Goal: Task Accomplishment & Management: Complete application form

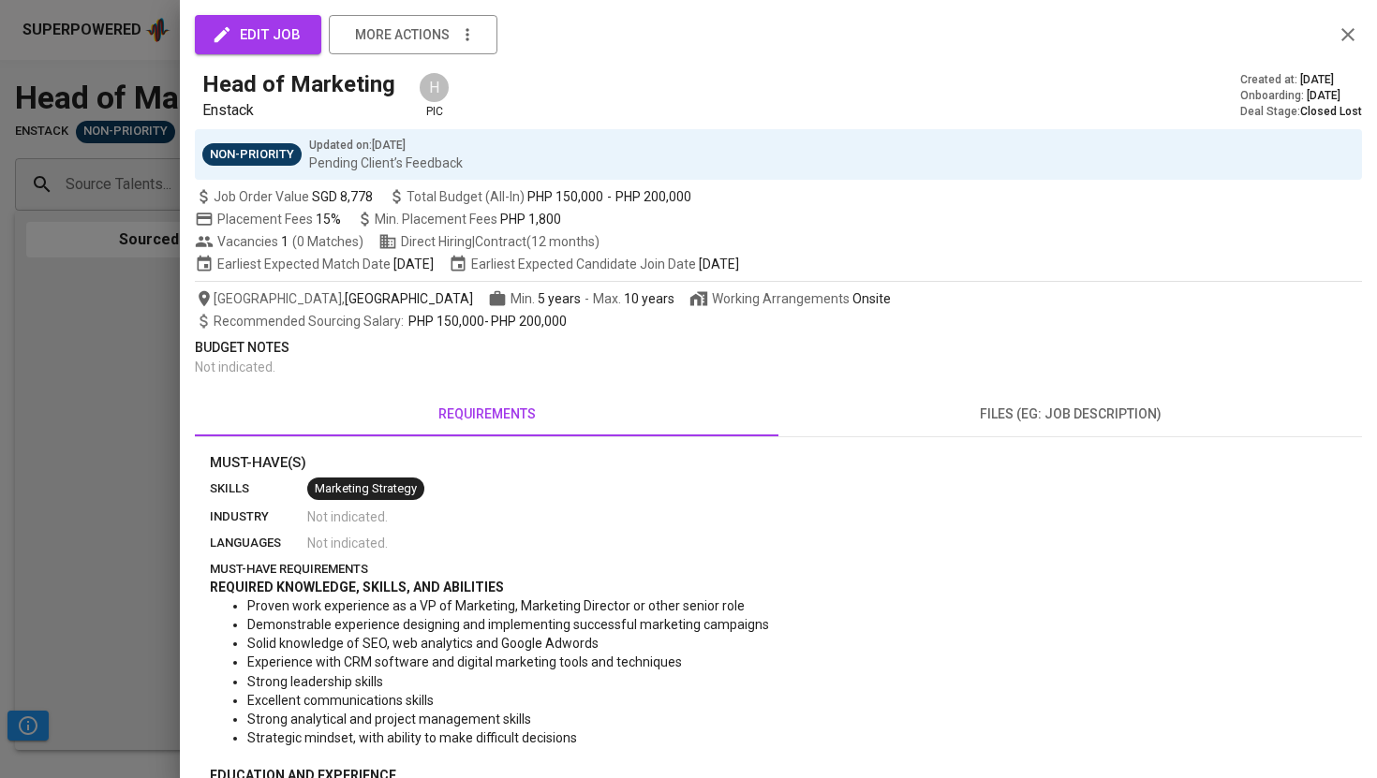
click at [147, 88] on div at bounding box center [688, 389] width 1377 height 778
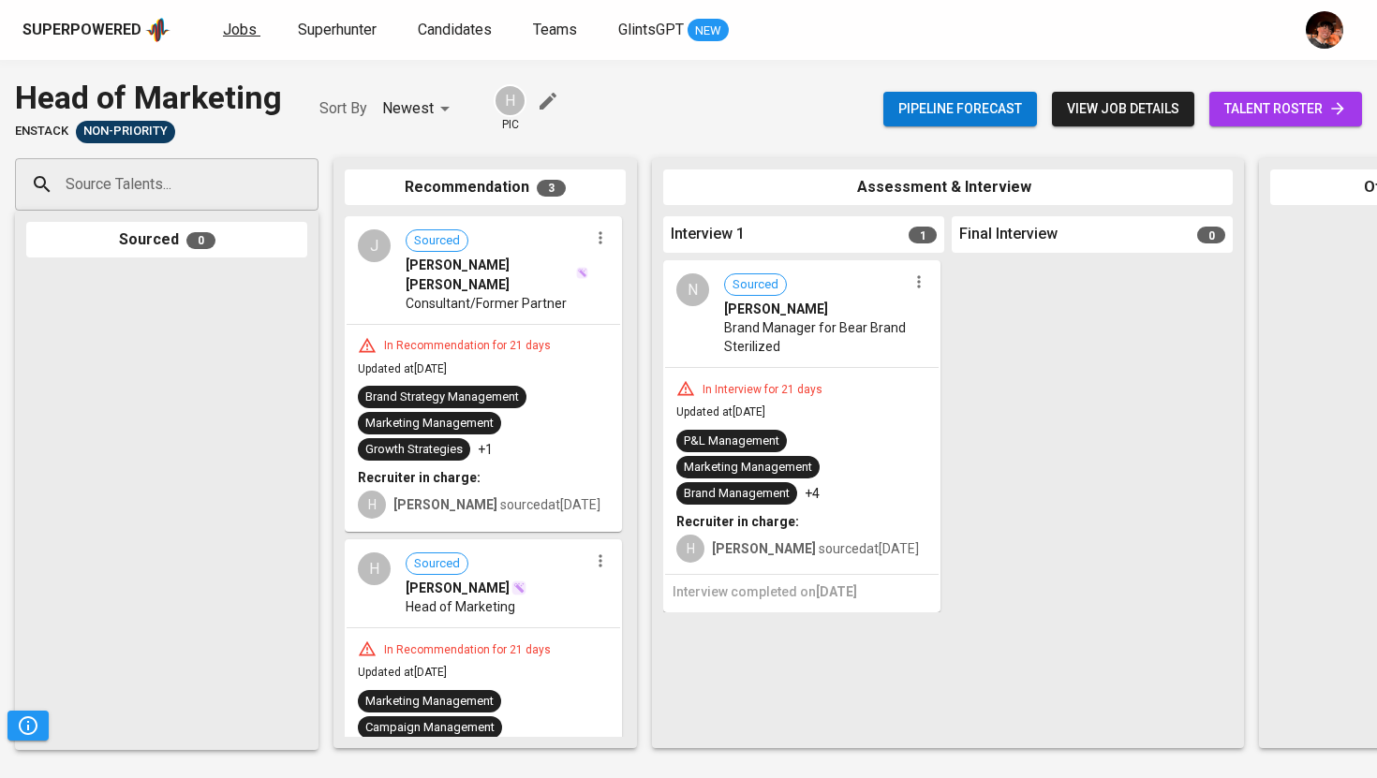
click at [230, 32] on span "Jobs" at bounding box center [240, 30] width 34 height 18
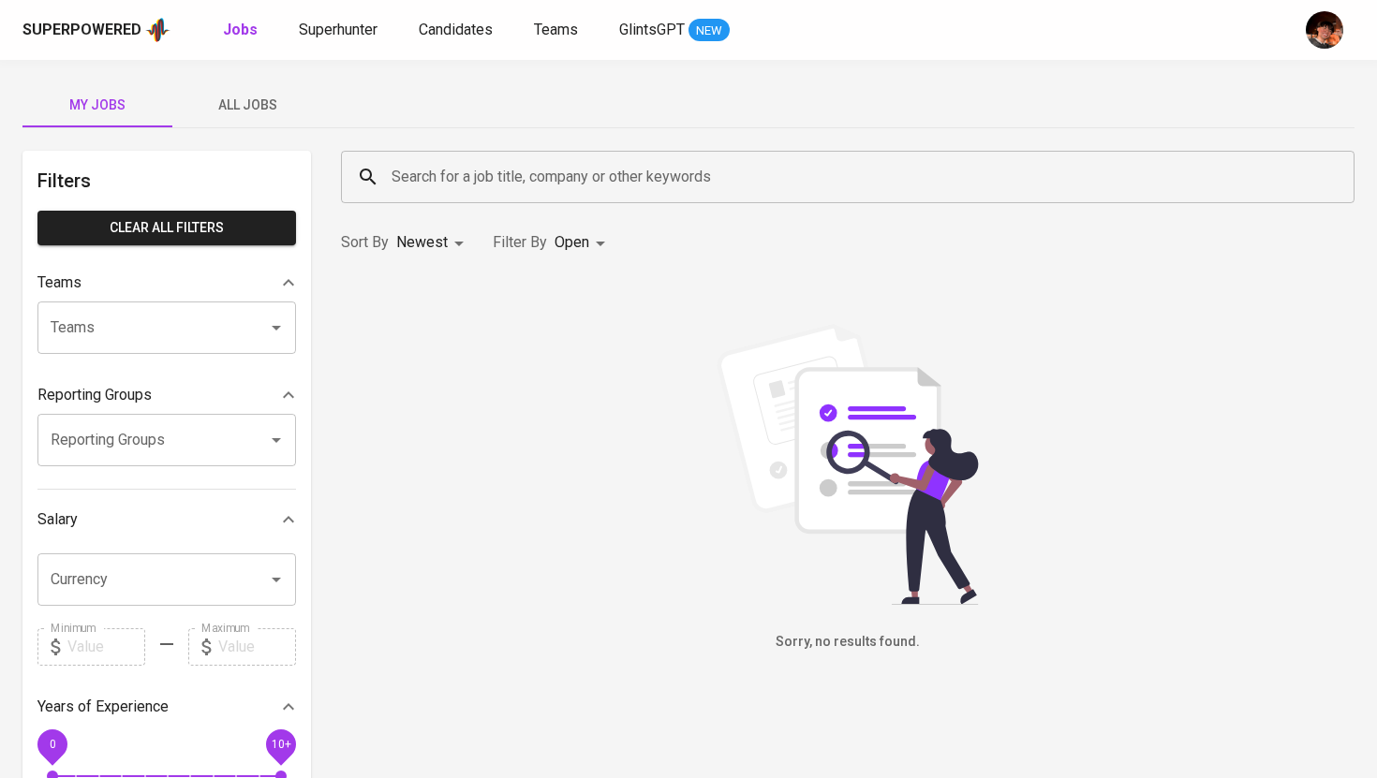
click at [259, 105] on span "All Jobs" at bounding box center [247, 105] width 127 height 23
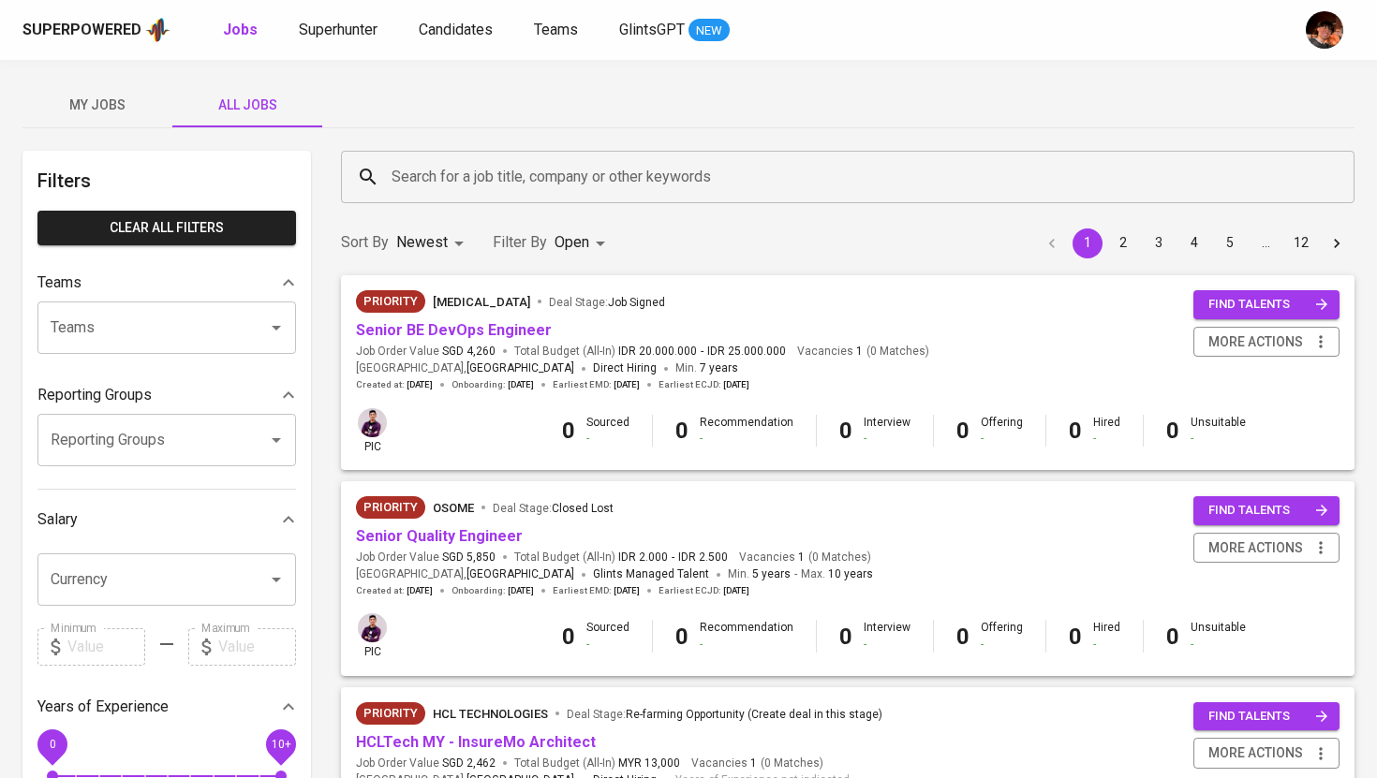
click at [477, 190] on input "Search for a job title, company or other keywords" at bounding box center [852, 177] width 931 height 36
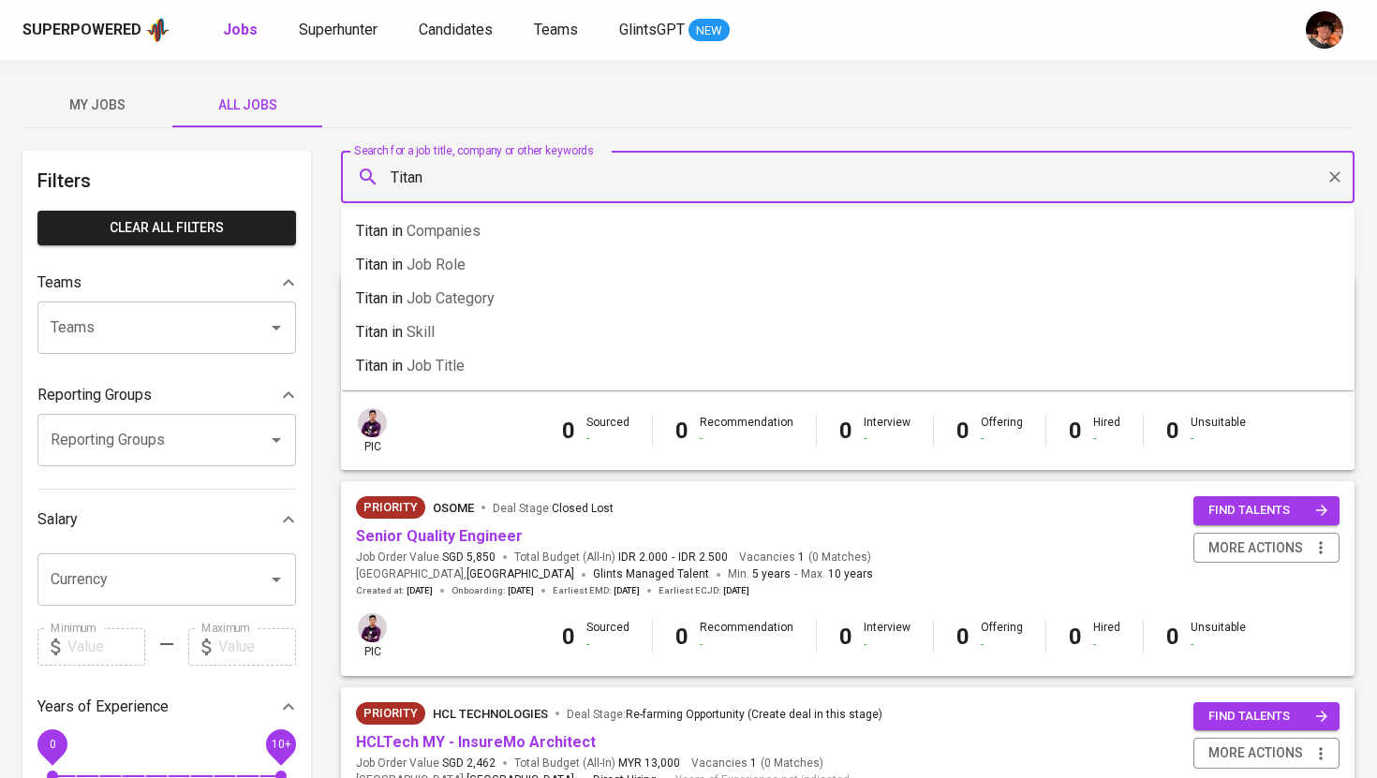
type input "Titan"
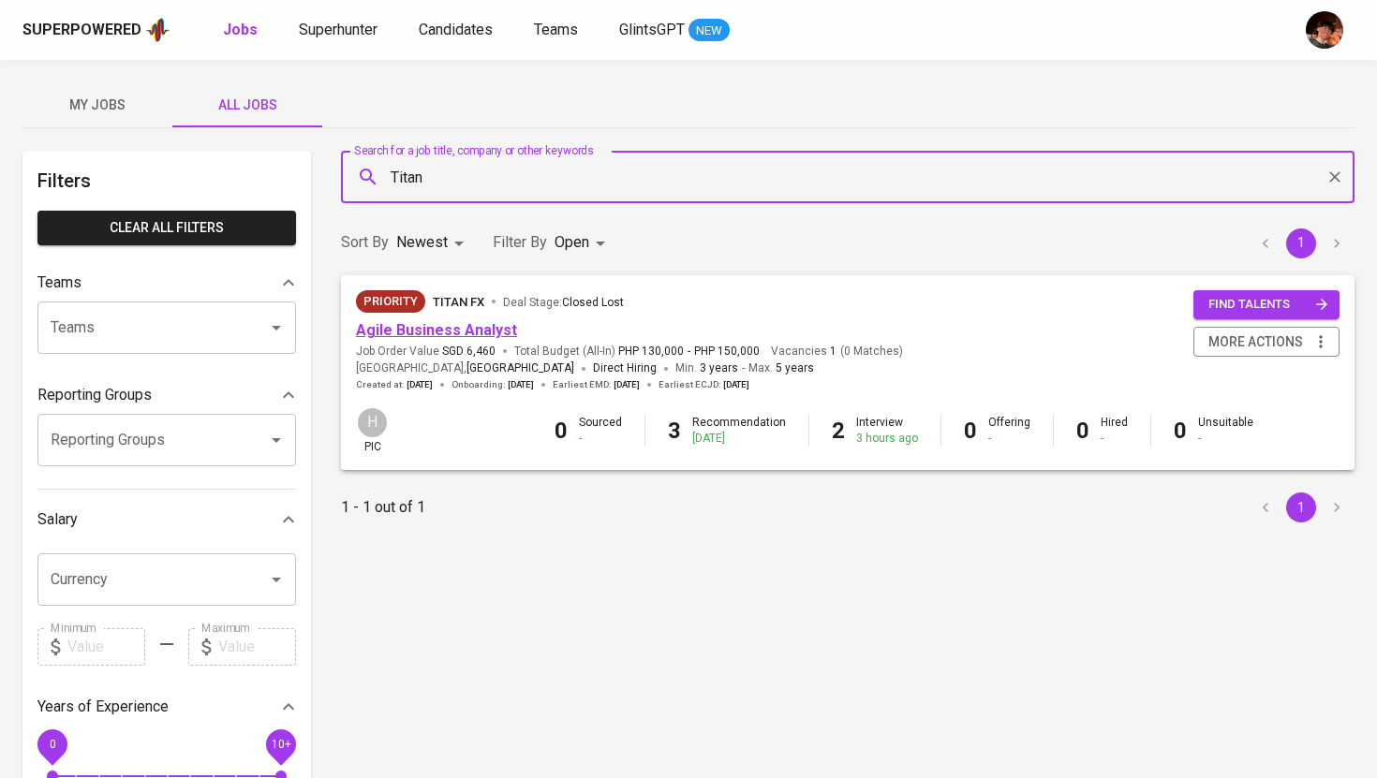
click at [492, 334] on link "Agile Business Analyst" at bounding box center [436, 330] width 161 height 18
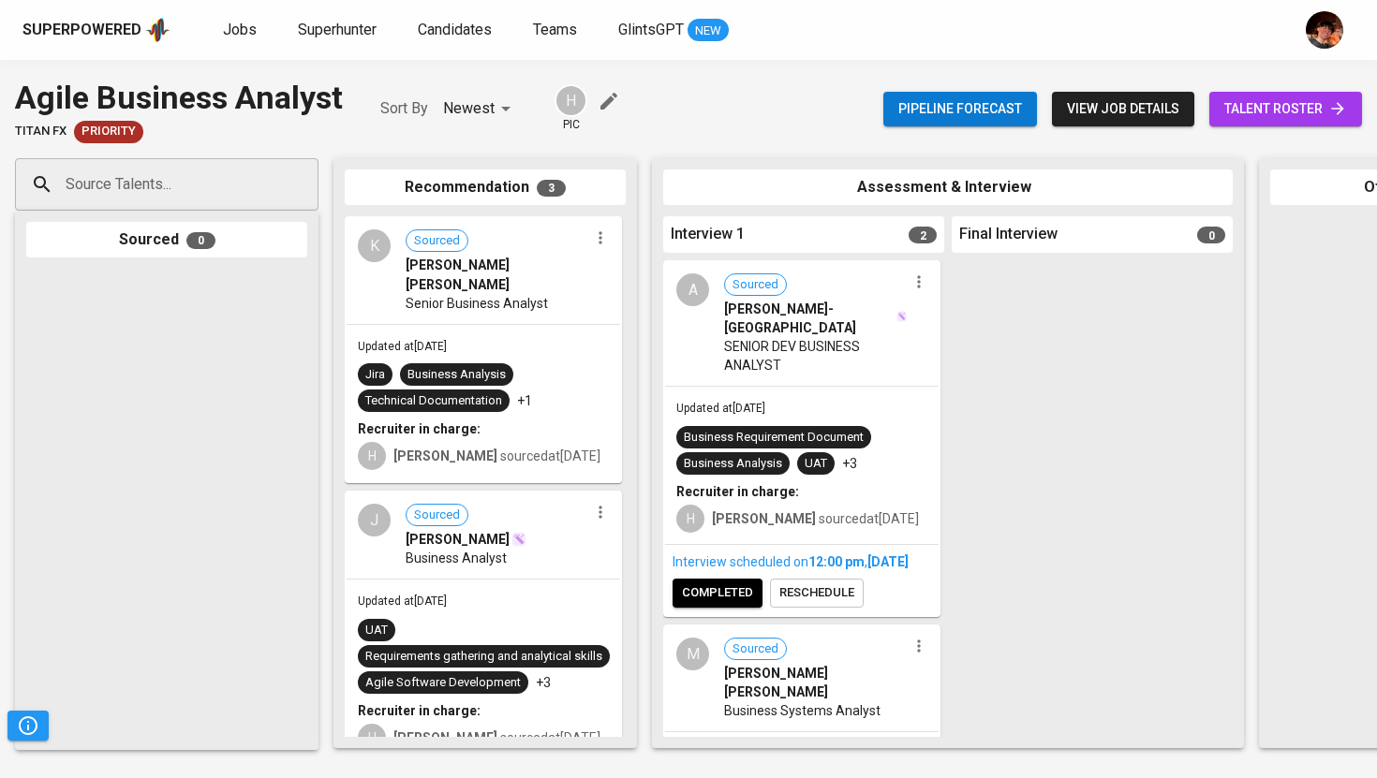
click at [1245, 112] on span "talent roster" at bounding box center [1285, 108] width 123 height 23
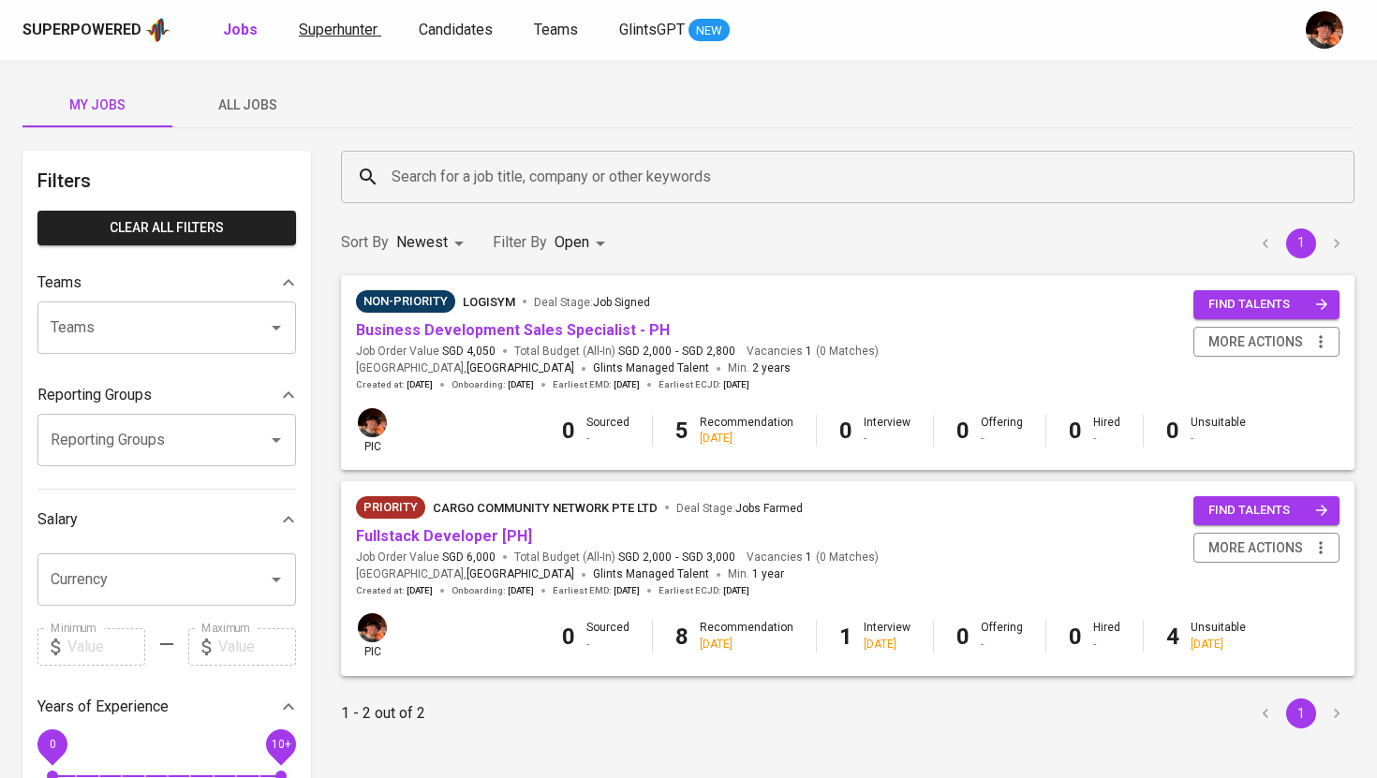
click at [332, 37] on span "Superhunter" at bounding box center [338, 30] width 79 height 18
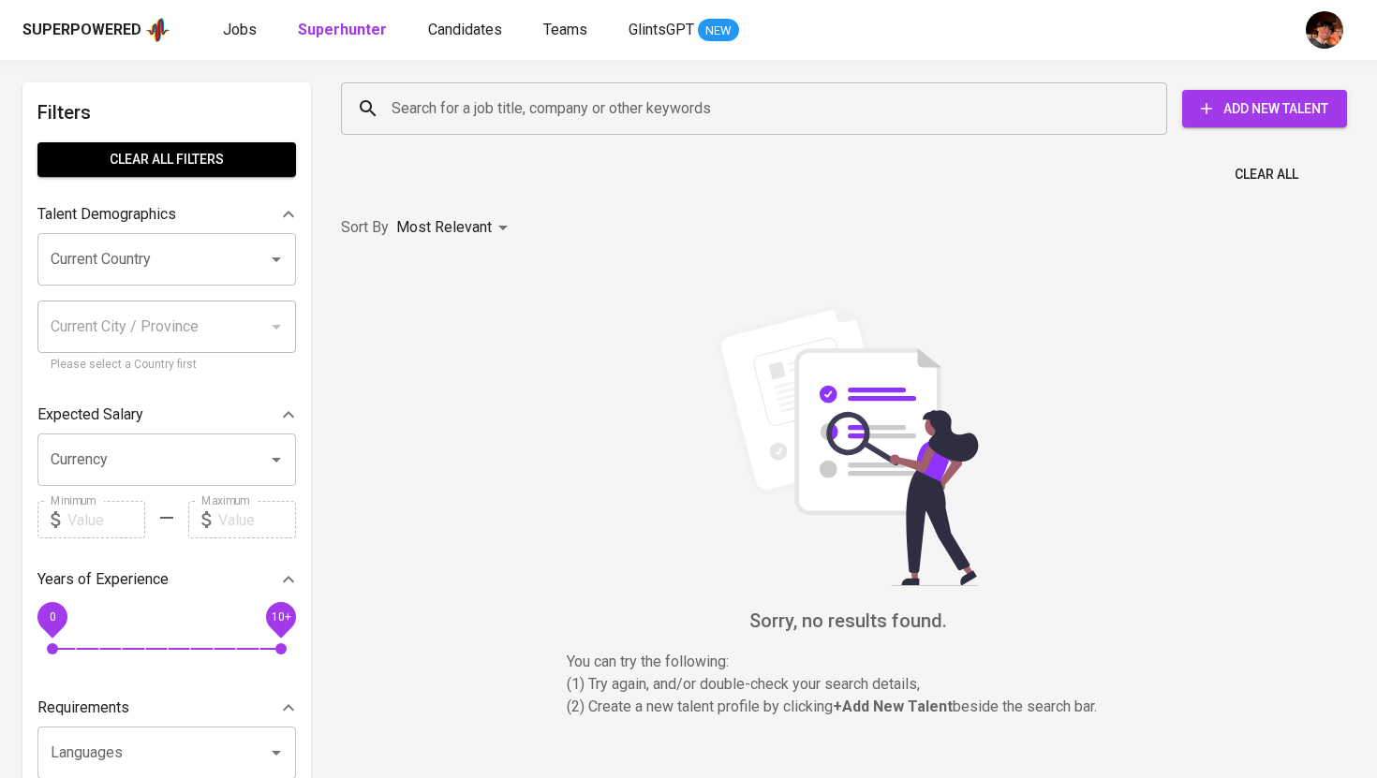
click at [412, 104] on input "Search for a job title, company or other keywords" at bounding box center [759, 109] width 744 height 36
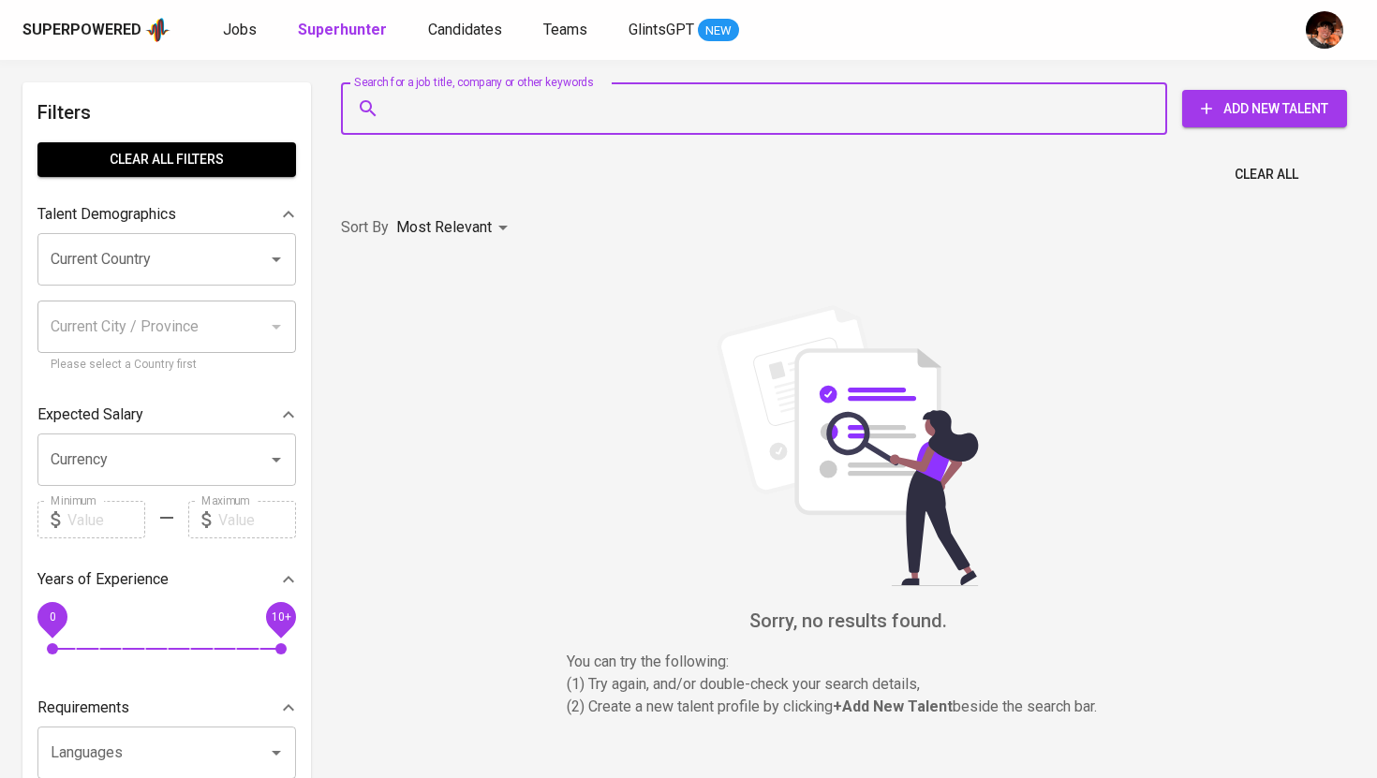
paste input "kathleen.calingaon@gmail.com"
type input "kathleen.calingaon@gmail.com"
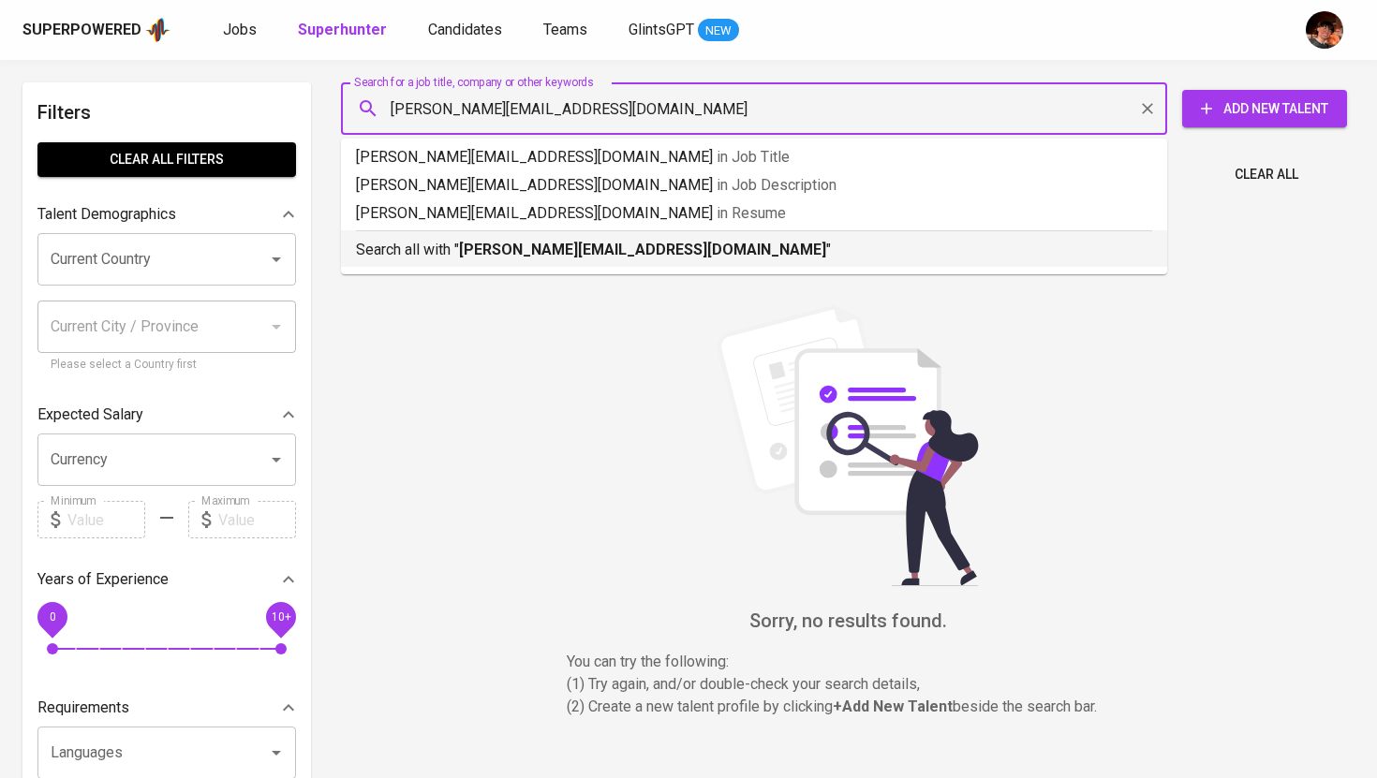
click at [470, 255] on b "kathleen.calingaon@gmail.com" at bounding box center [642, 250] width 367 height 18
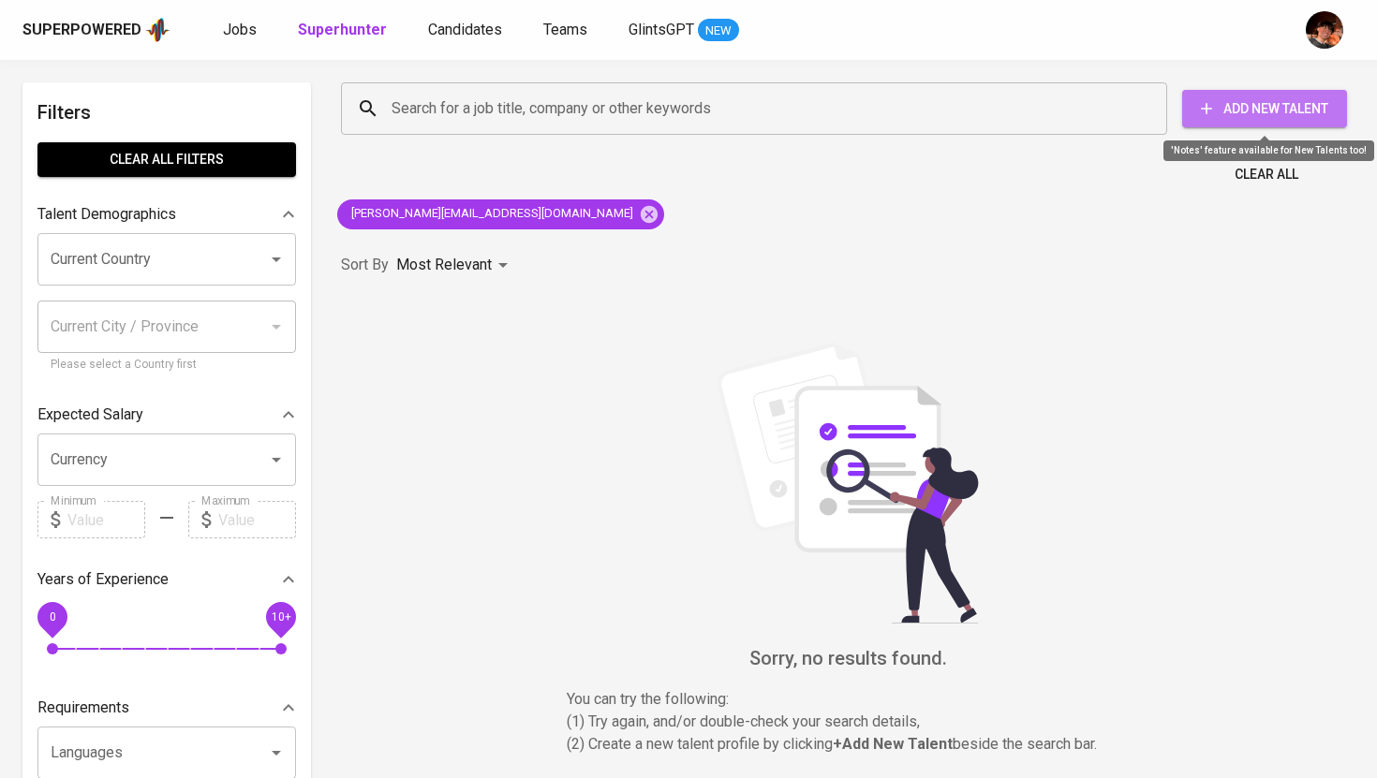
click at [1239, 104] on span "Add New Talent" at bounding box center [1264, 108] width 135 height 23
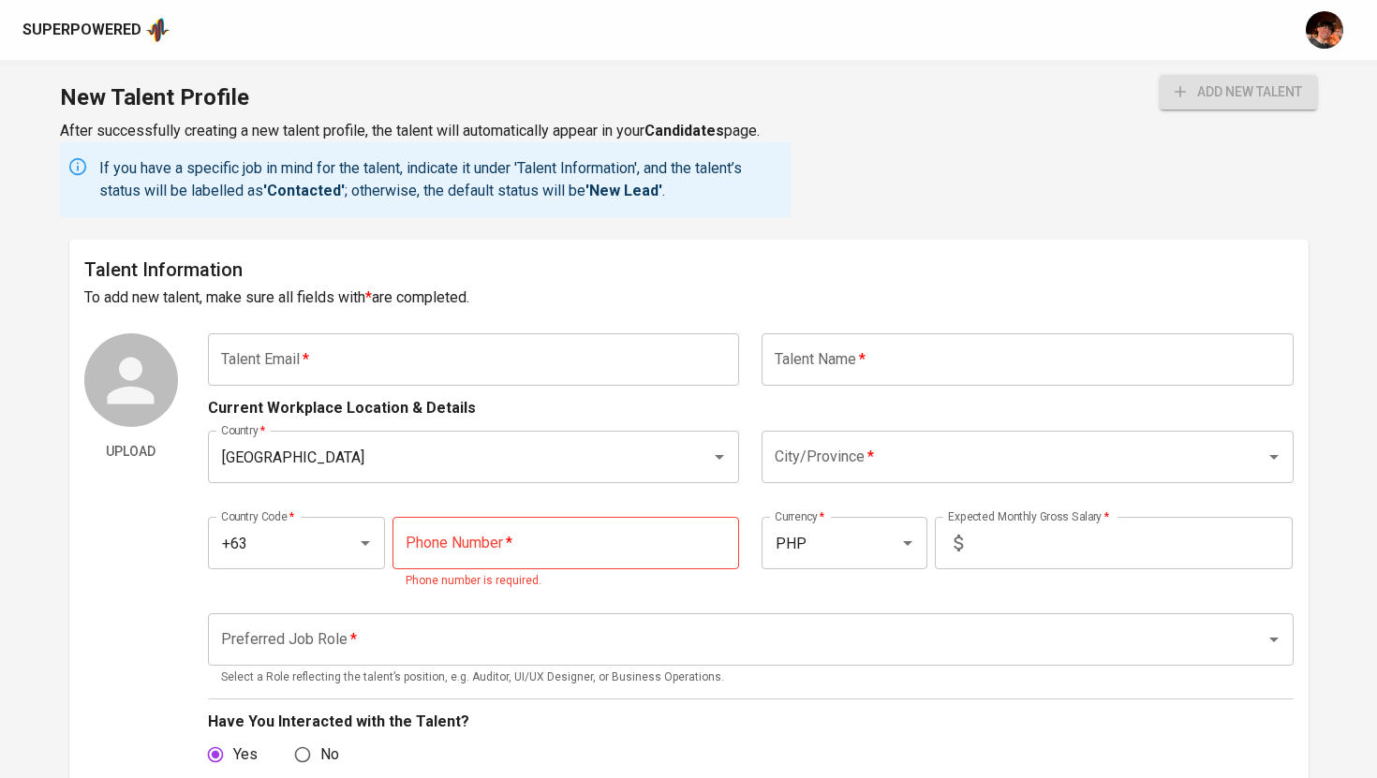
click at [522, 361] on input "text" at bounding box center [474, 359] width 532 height 52
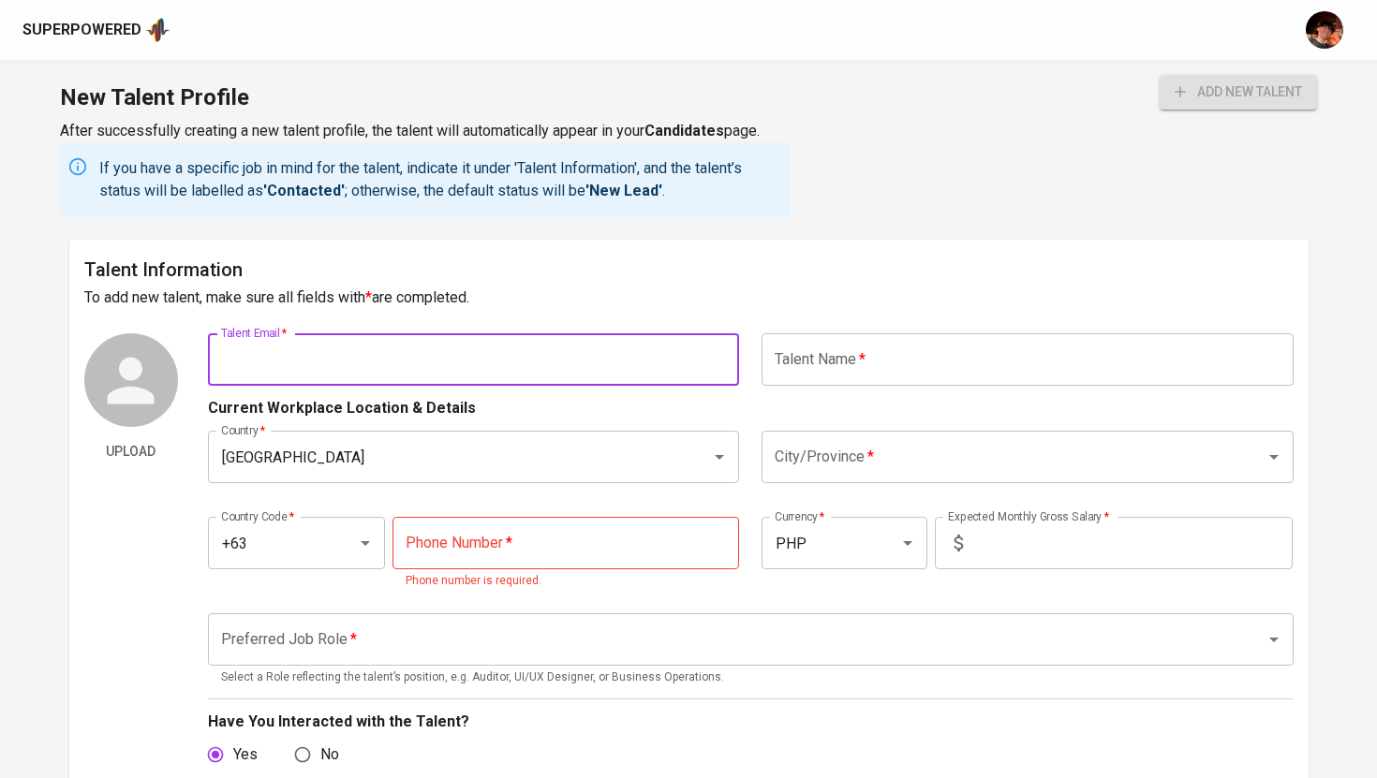
paste input "kathleen.calingaon@gmail.com"
type input "kathleen.calingaon@gmail.com"
click at [801, 373] on input "text" at bounding box center [1027, 359] width 532 height 52
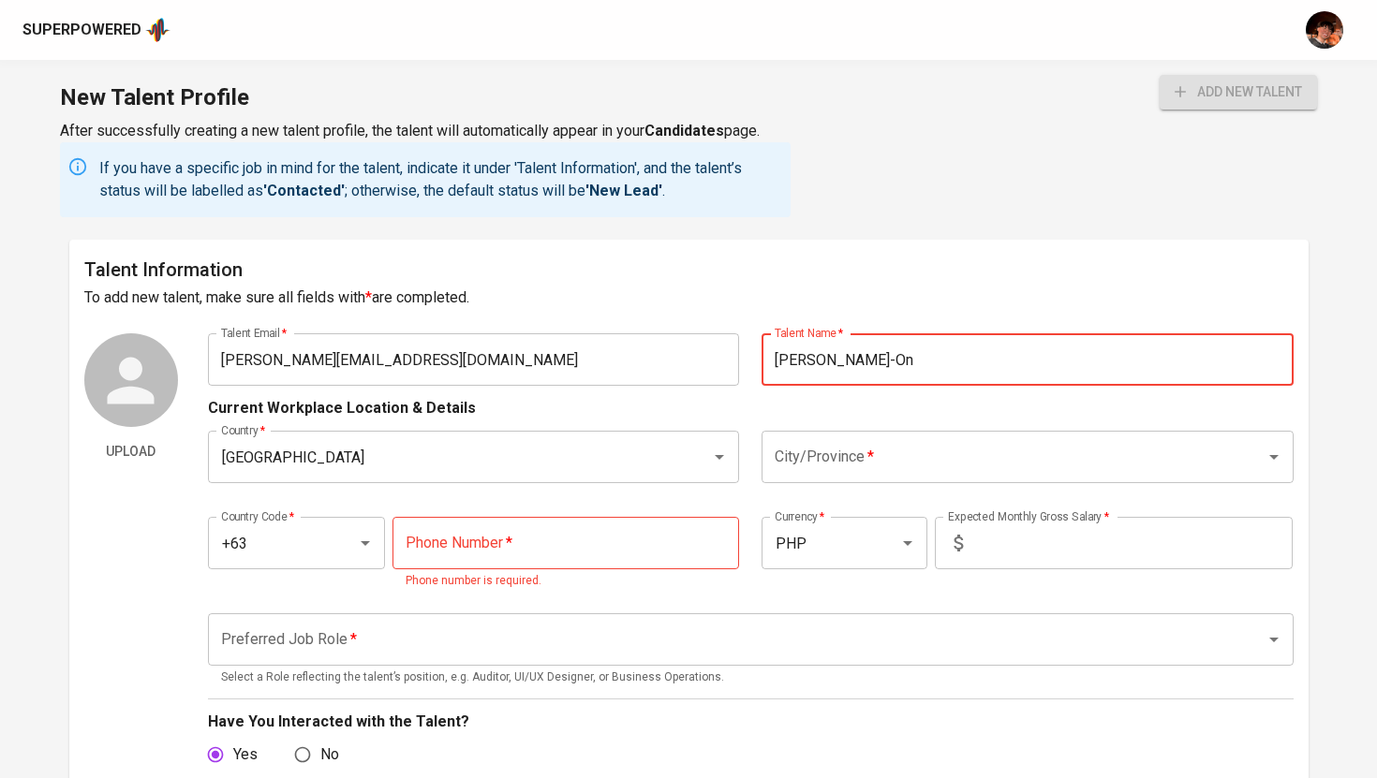
type input "Kathleen Joy Calinga-On"
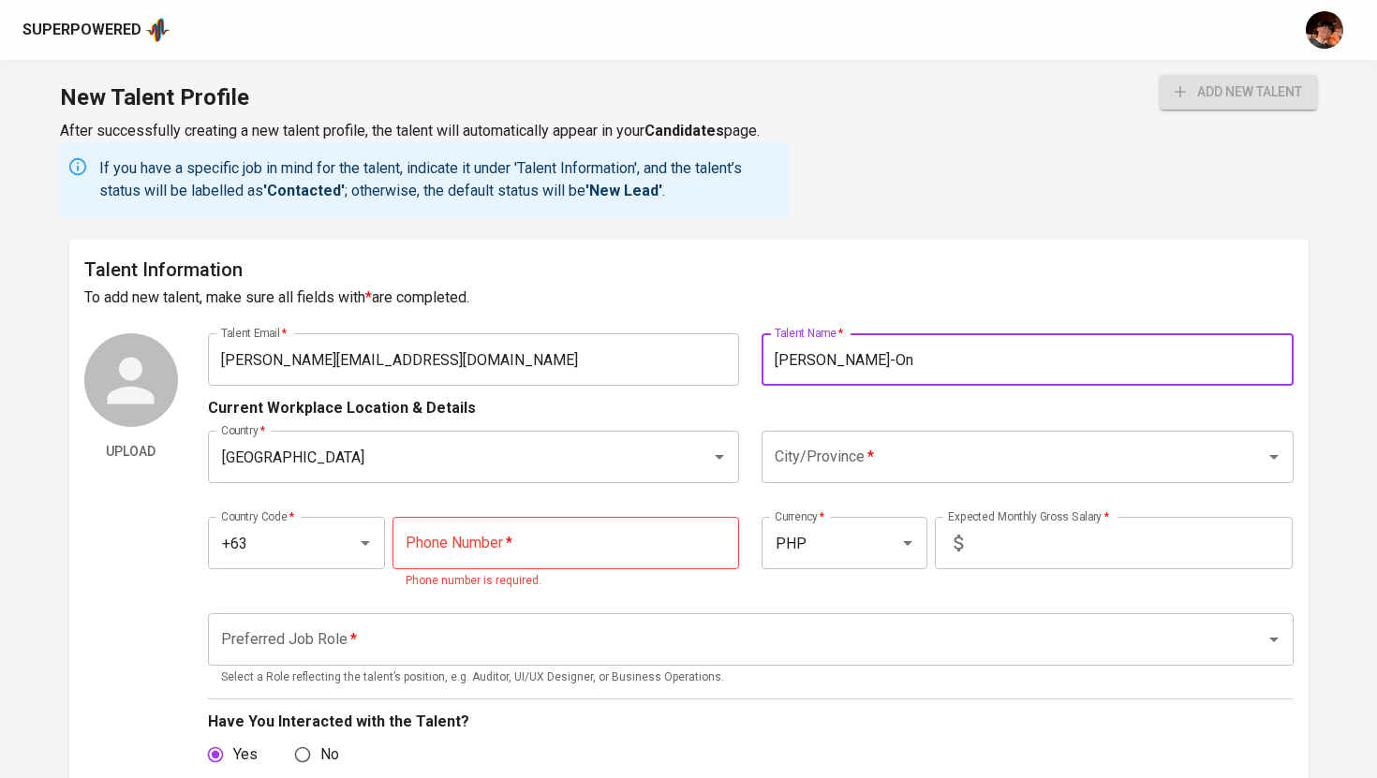
click at [884, 459] on input "City/Province   *" at bounding box center [1001, 457] width 463 height 36
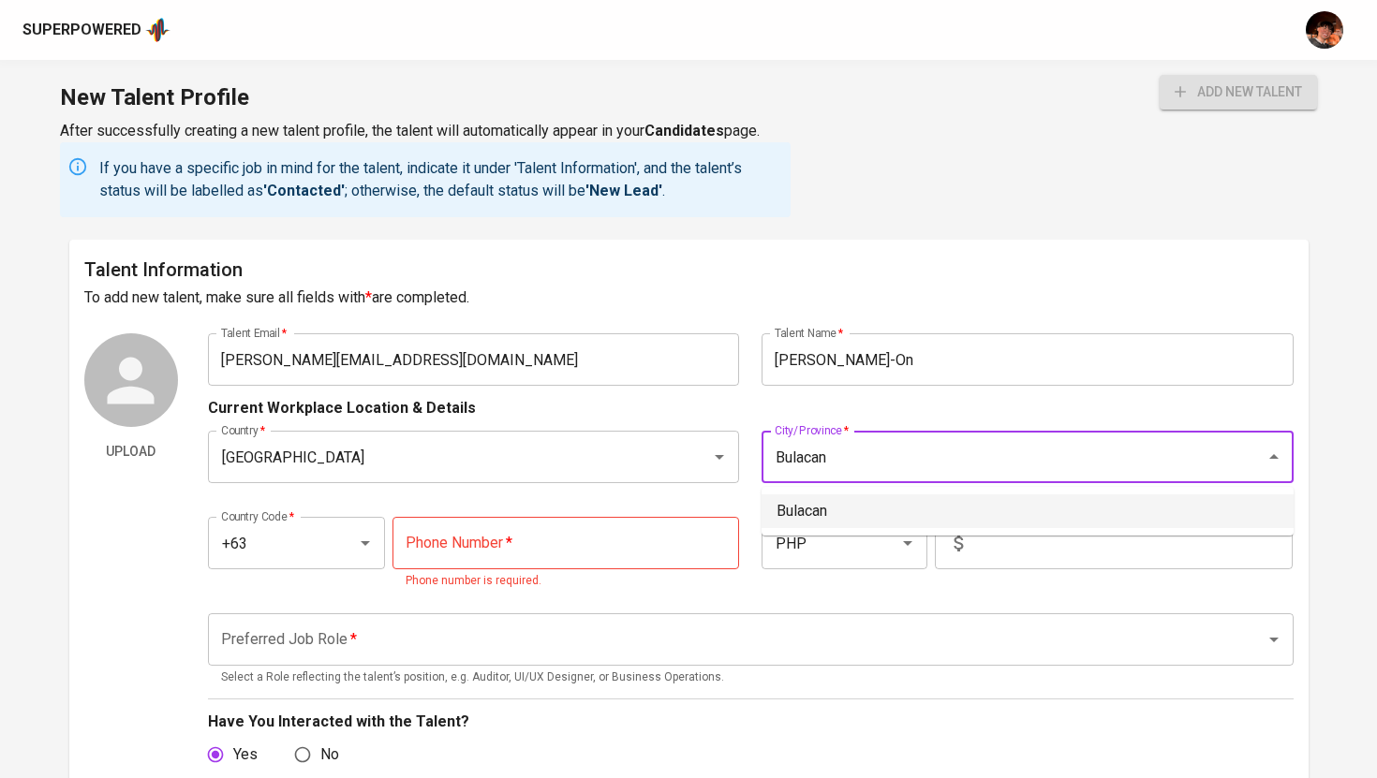
click at [840, 516] on li "Bulacan" at bounding box center [1027, 511] width 532 height 34
type input "Bulacan"
click at [553, 557] on input "tel" at bounding box center [565, 543] width 346 height 52
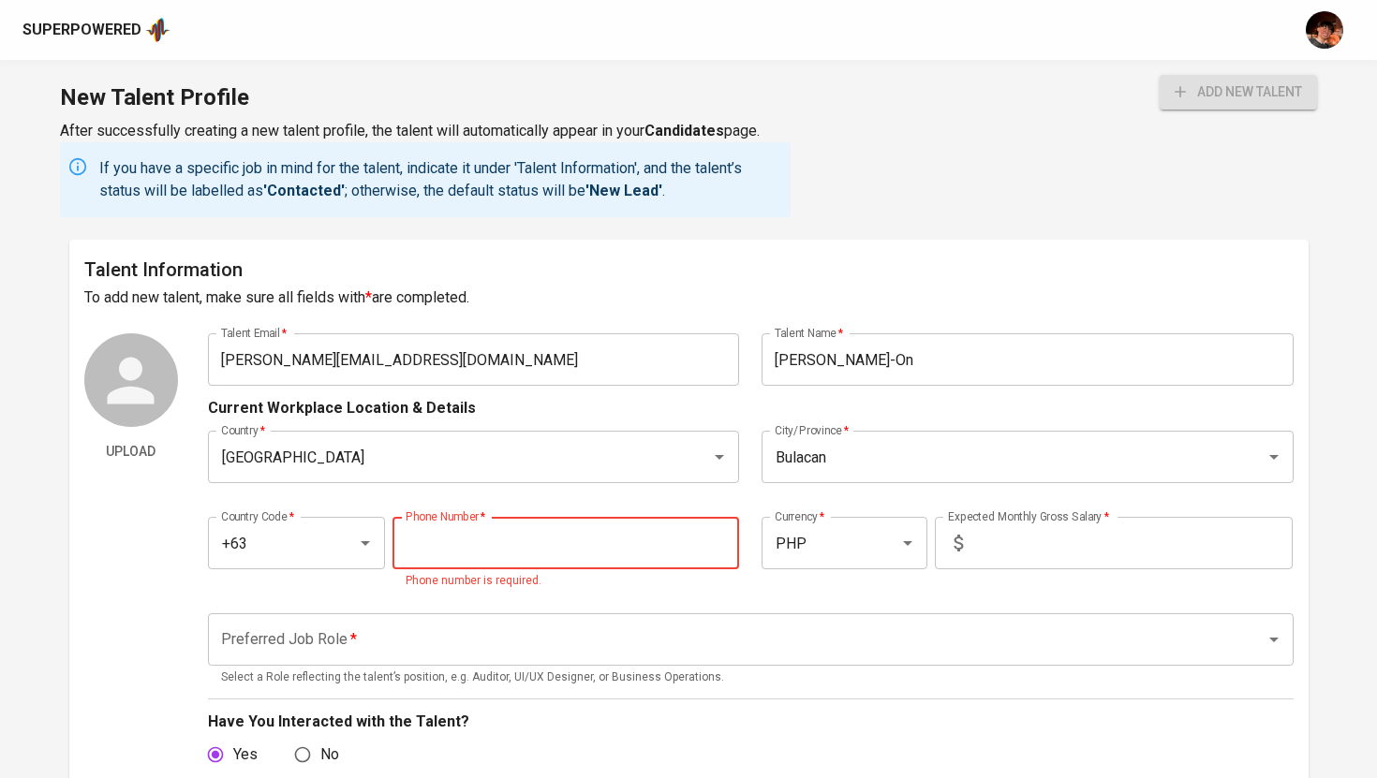
paste input "917-119-9485"
type input "917-119-9485"
click at [1022, 551] on input "text" at bounding box center [1131, 543] width 322 height 52
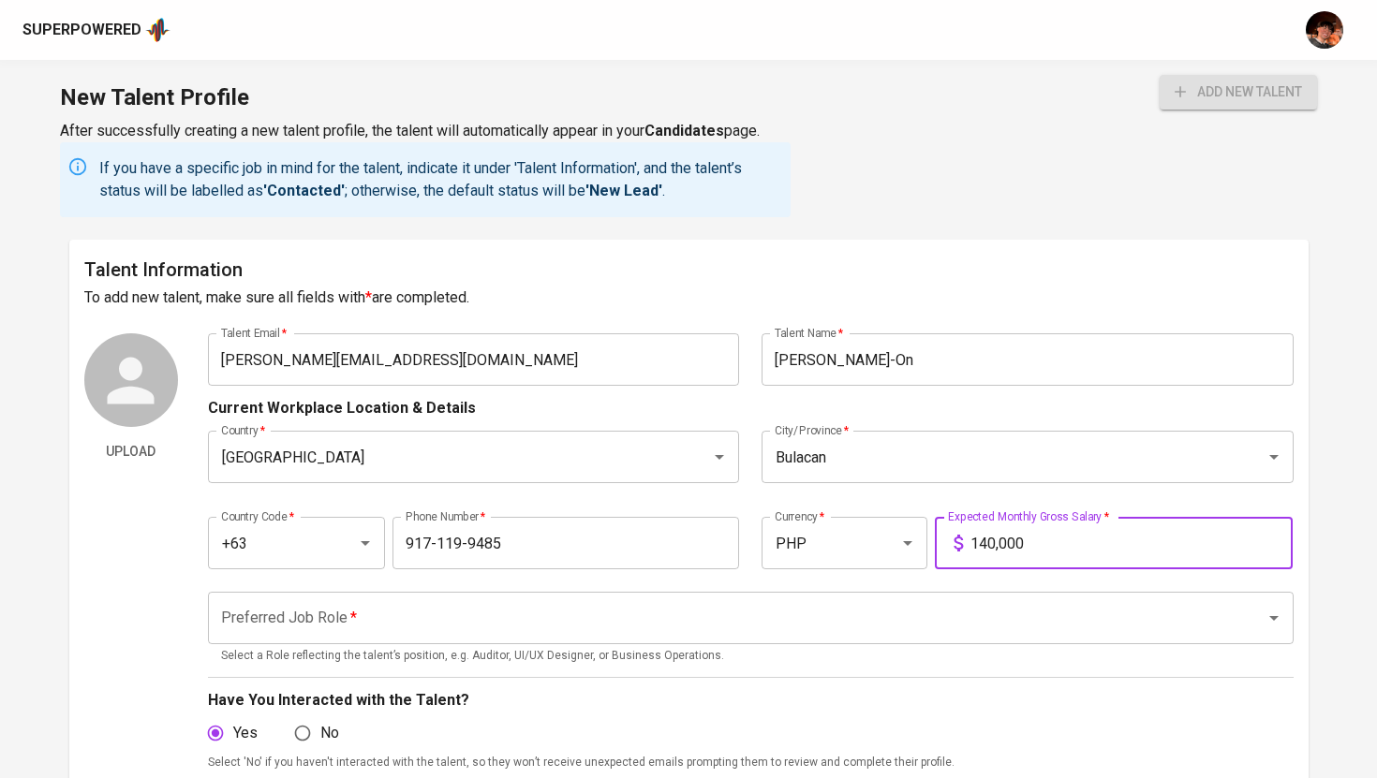
type input "140,000"
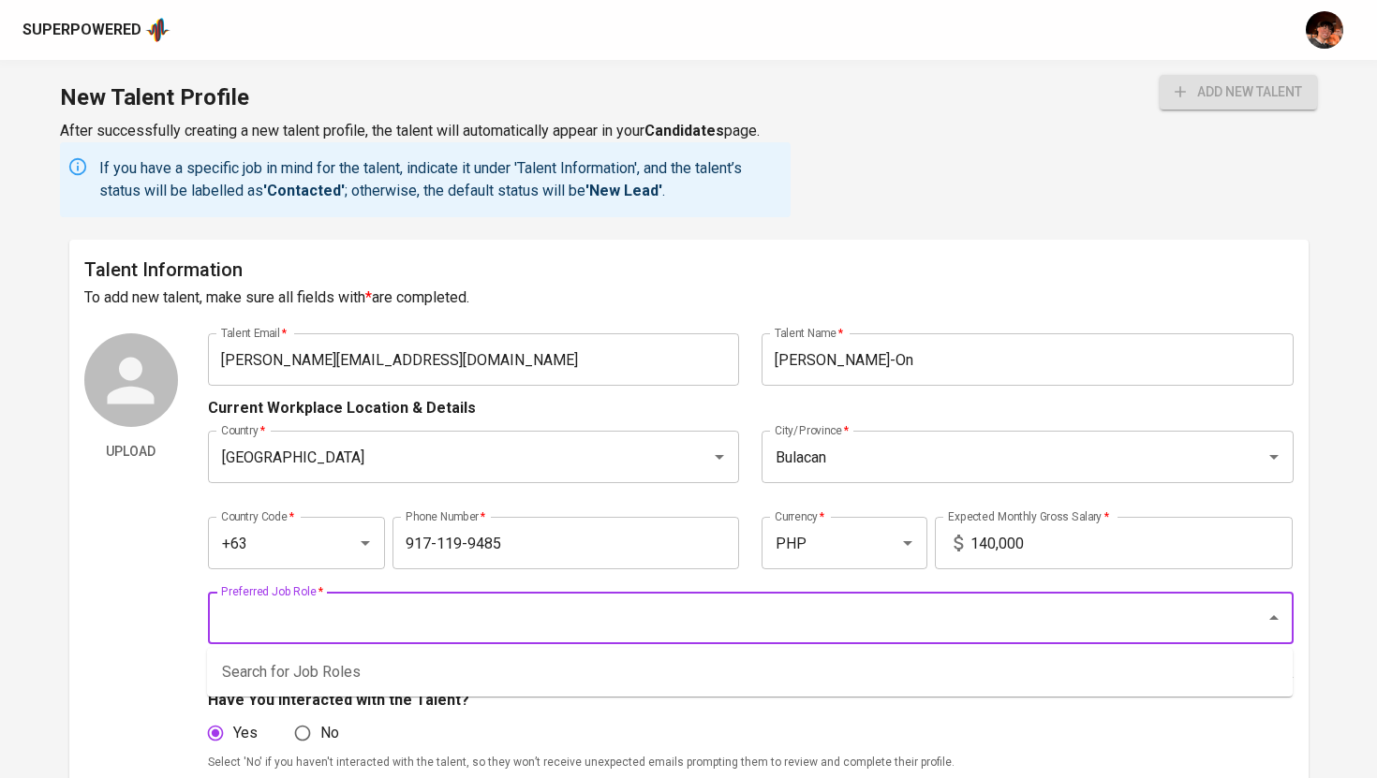
click at [847, 627] on input "Preferred Job Role   *" at bounding box center [724, 618] width 1016 height 36
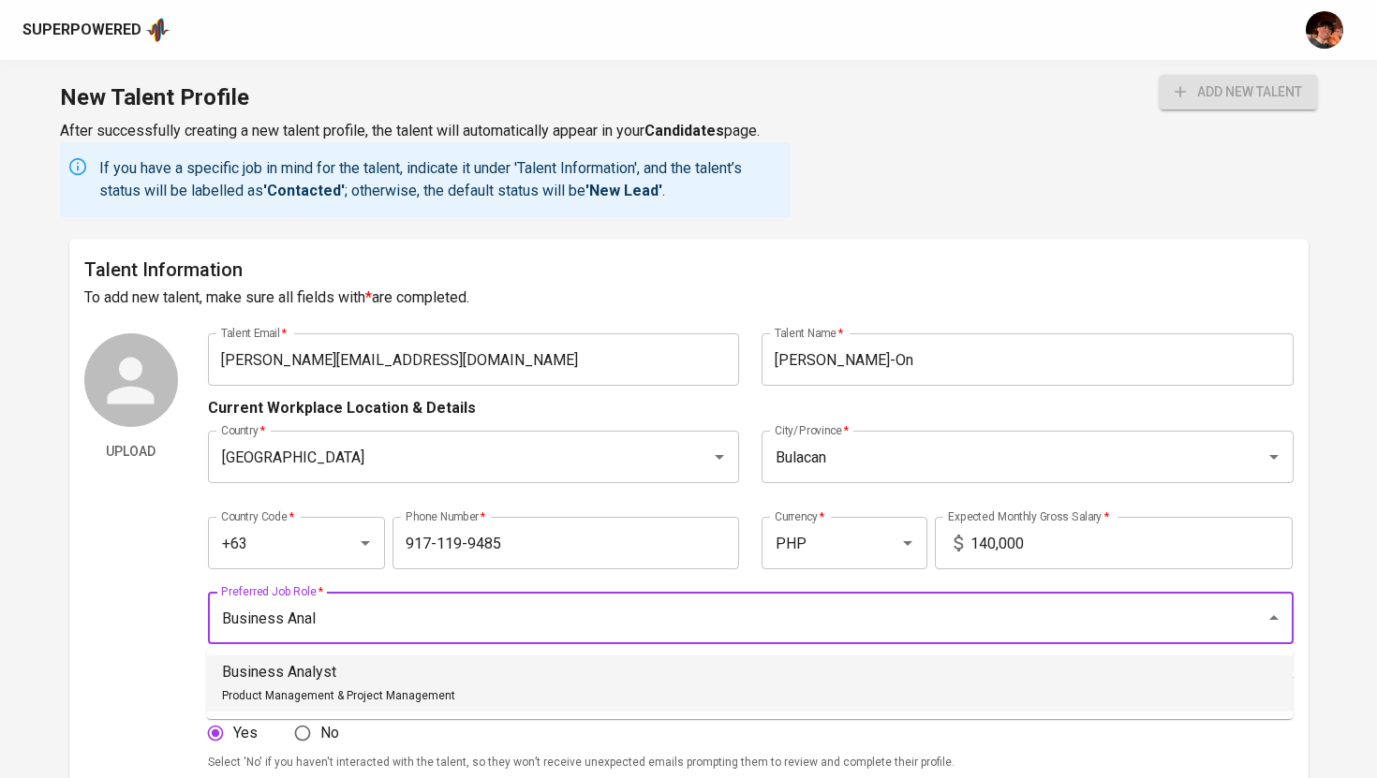
click at [399, 695] on span "Product Management & Project Management" at bounding box center [338, 695] width 233 height 13
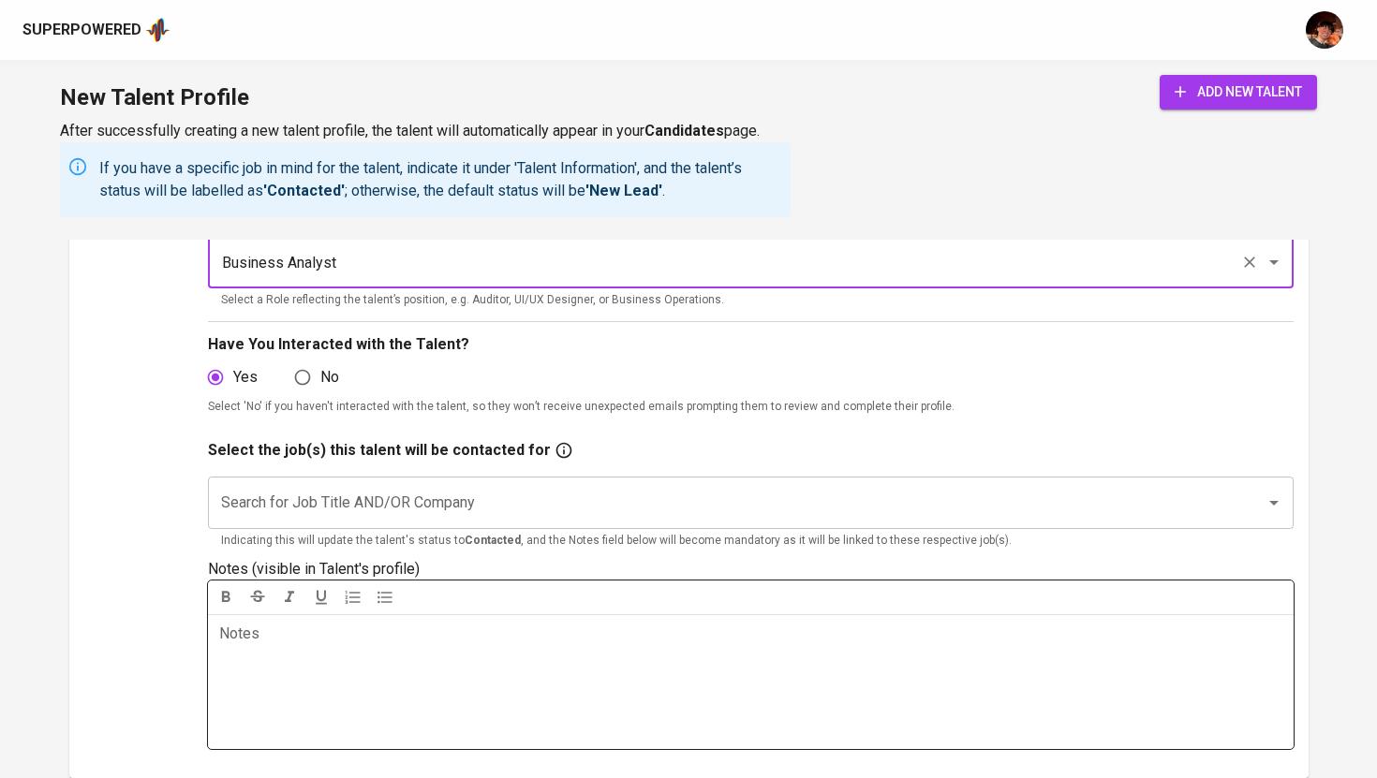
scroll to position [376, 0]
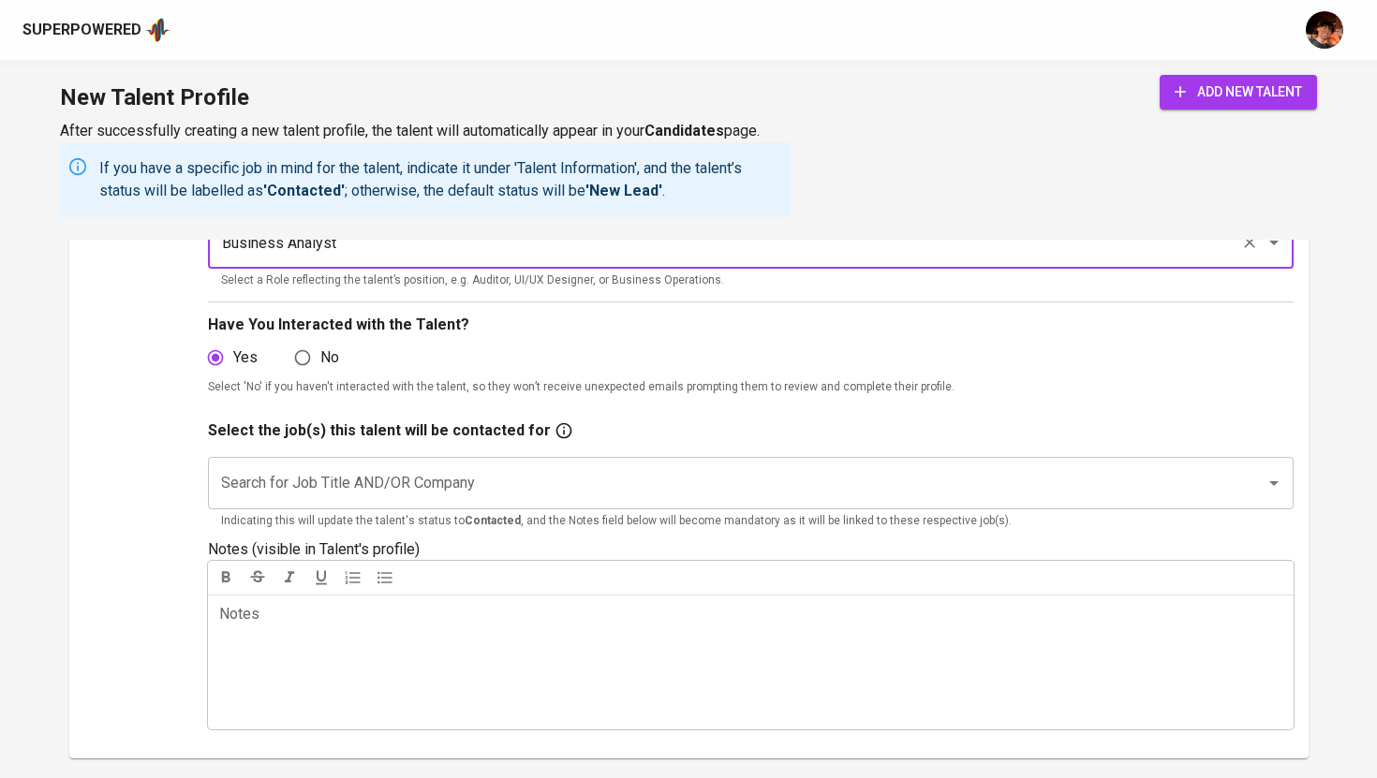
type input "Business Analyst"
click at [508, 489] on input "Search for Job Title AND/OR Company" at bounding box center [724, 483] width 1016 height 36
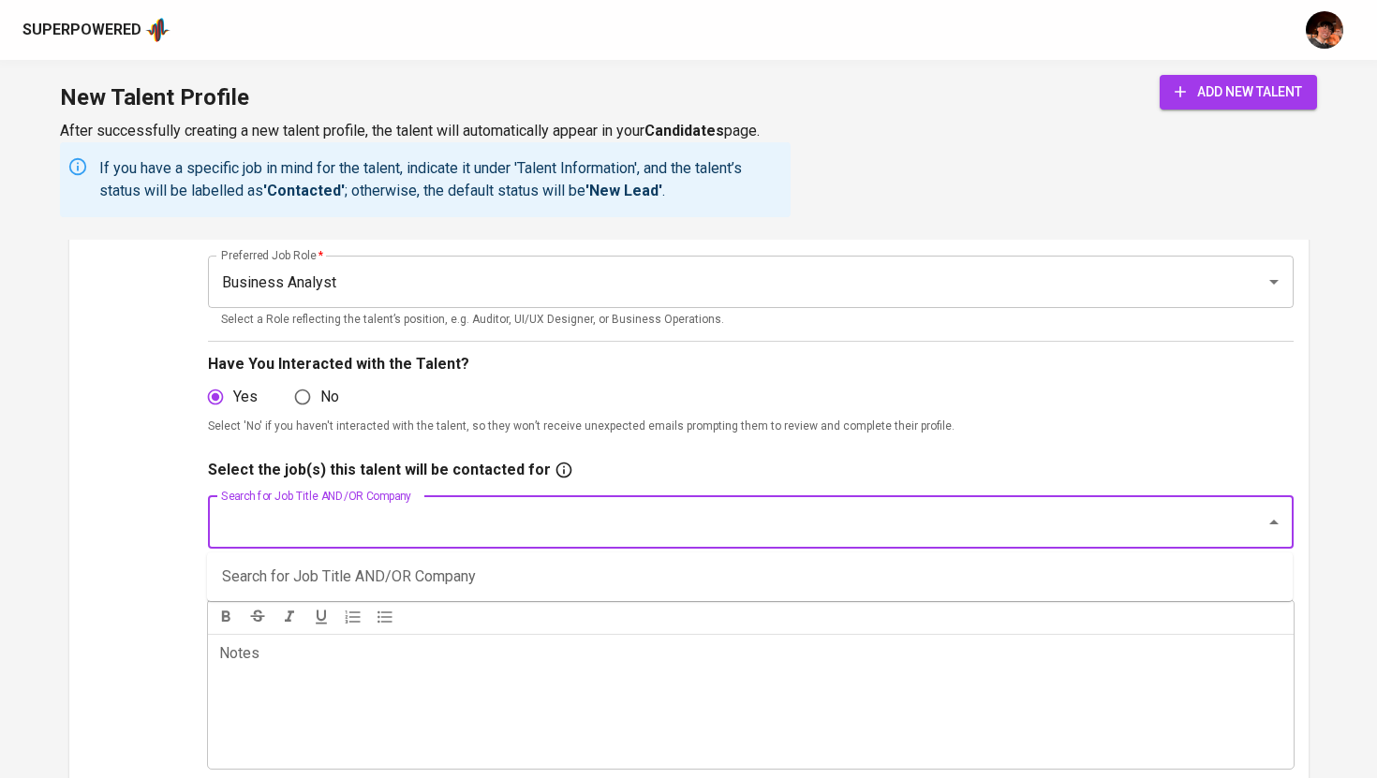
scroll to position [333, 0]
click at [600, 523] on input "Search for Job Title AND/OR Company" at bounding box center [724, 526] width 1016 height 36
type input "Agile"
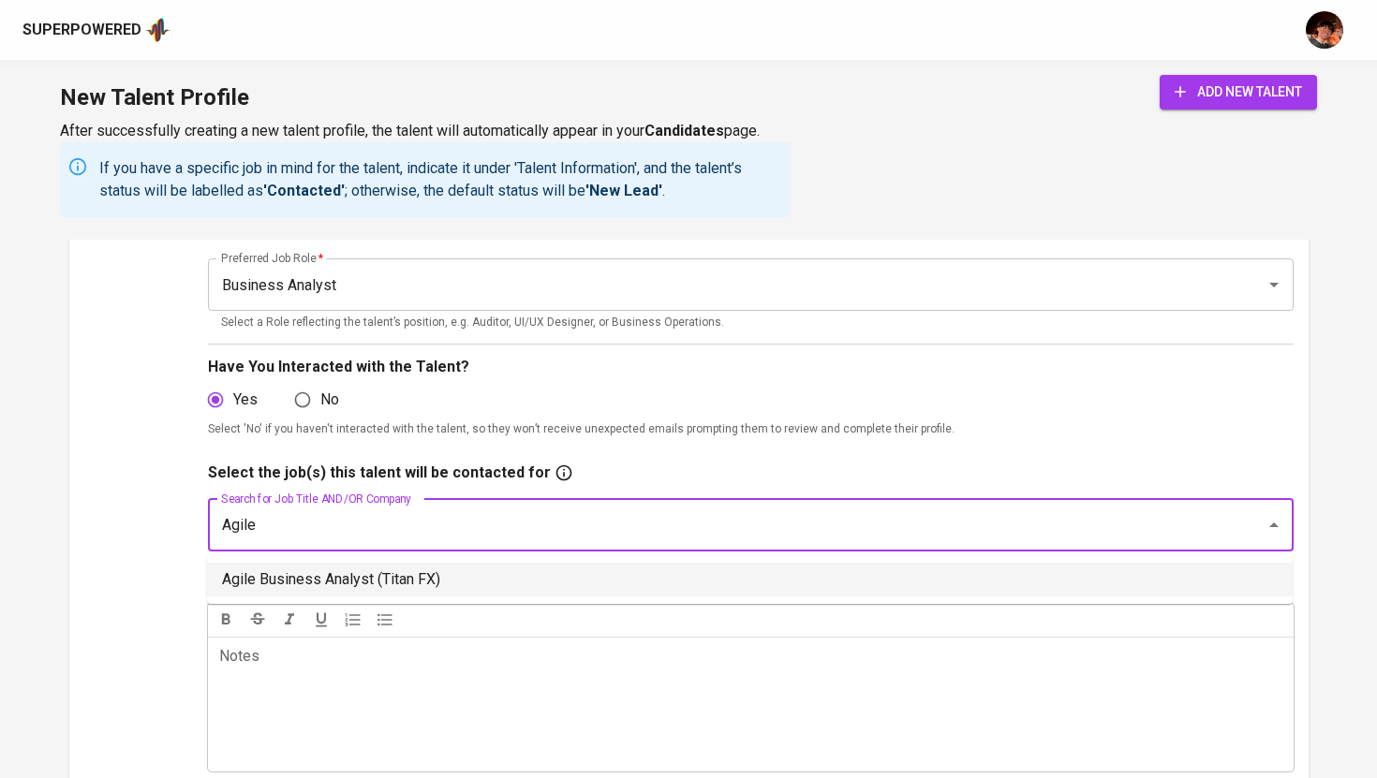
click at [530, 575] on li "Agile Business Analyst (Titan FX)" at bounding box center [749, 580] width 1085 height 34
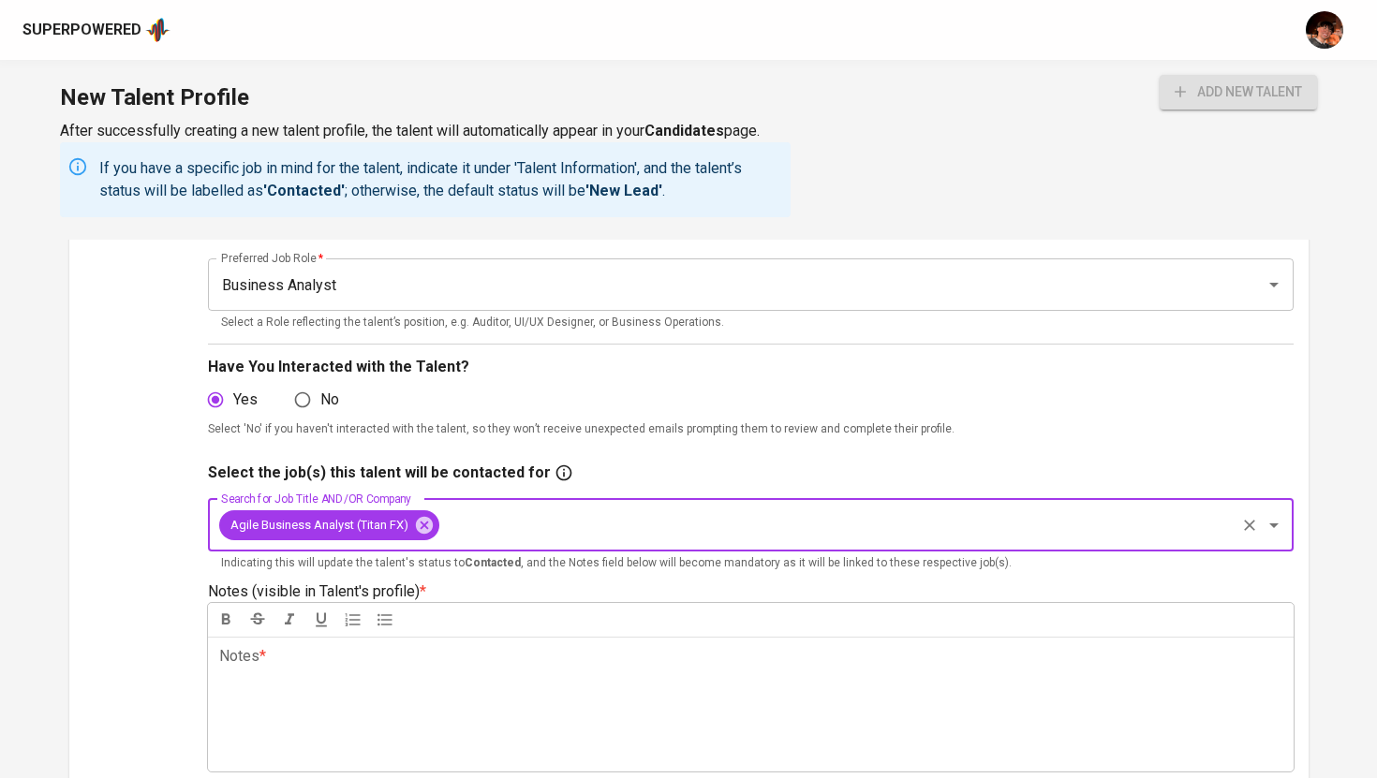
click at [515, 661] on p "Notes * ﻿" at bounding box center [750, 656] width 1063 height 22
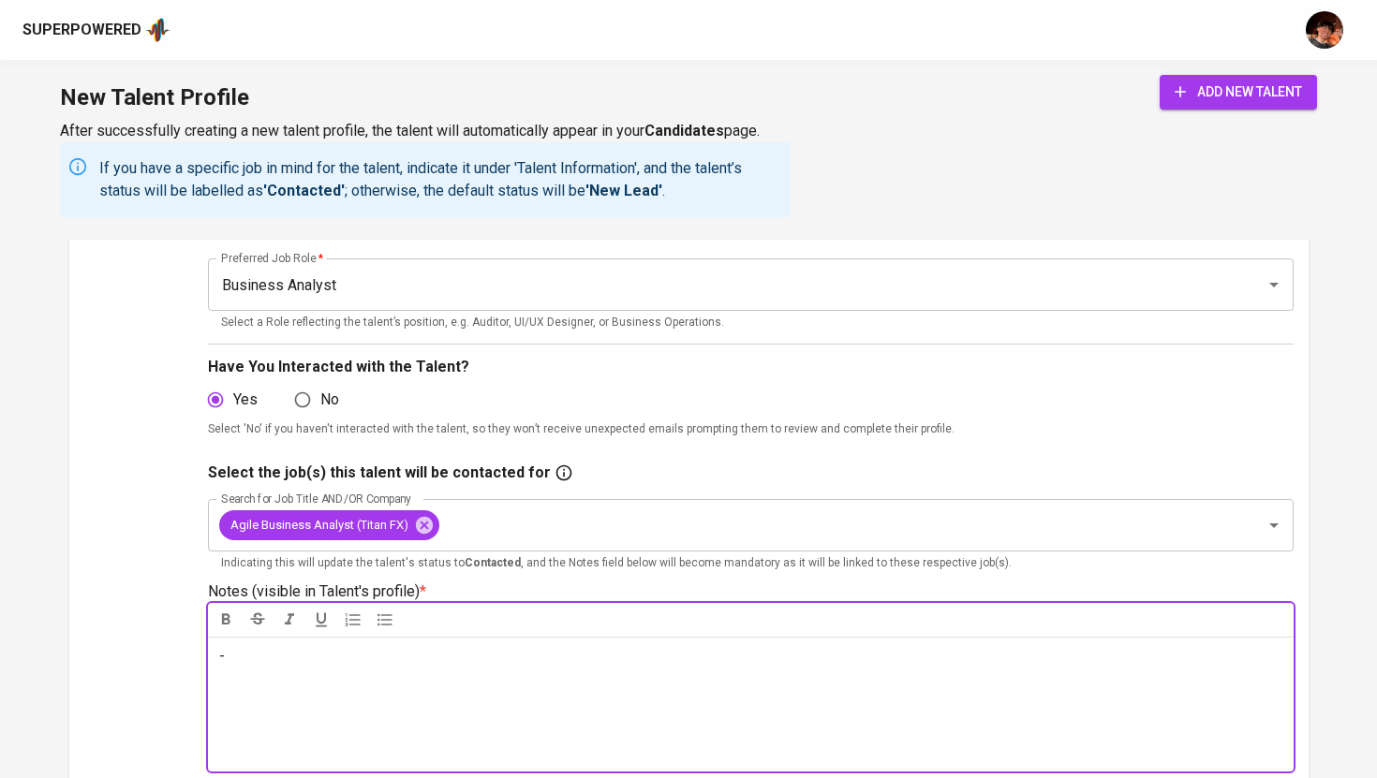
click at [1221, 84] on span "add new talent" at bounding box center [1237, 92] width 127 height 23
